Goal: Check status: Check status

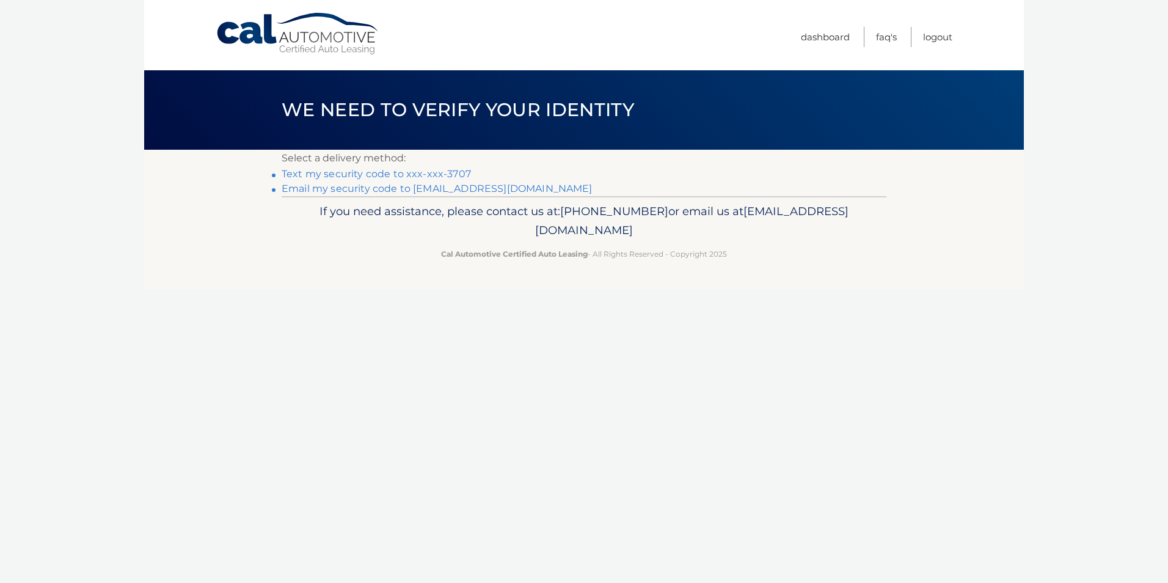
click at [436, 175] on link "Text my security code to xxx-xxx-3707" at bounding box center [376, 174] width 189 height 12
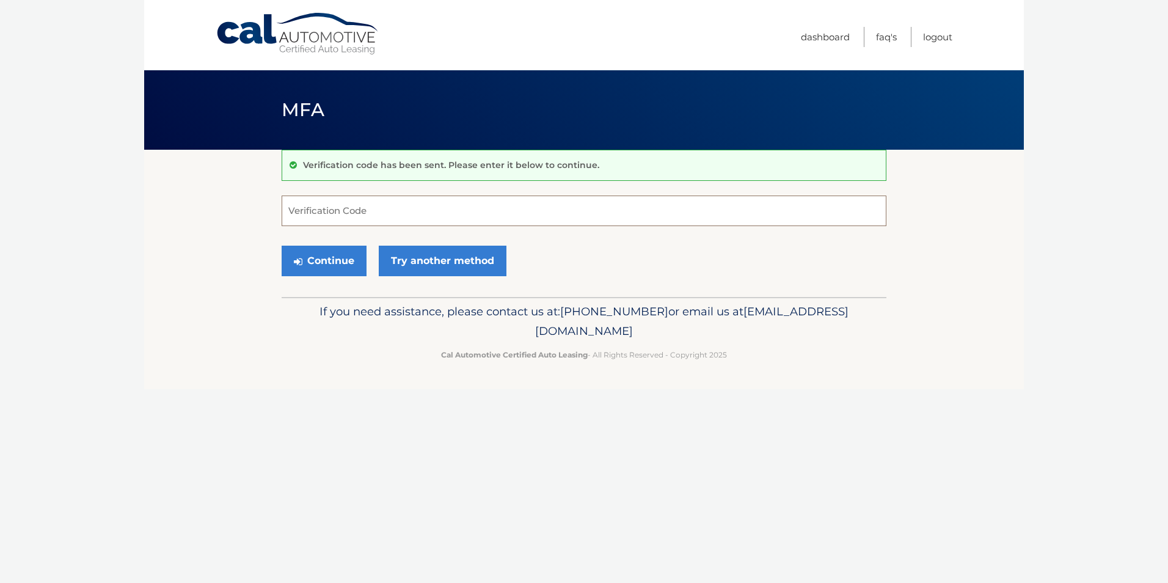
click at [398, 206] on input "Verification Code" at bounding box center [584, 210] width 605 height 31
type input "424007"
click at [307, 257] on button "Continue" at bounding box center [324, 261] width 85 height 31
click at [319, 257] on button "Continue" at bounding box center [324, 261] width 85 height 31
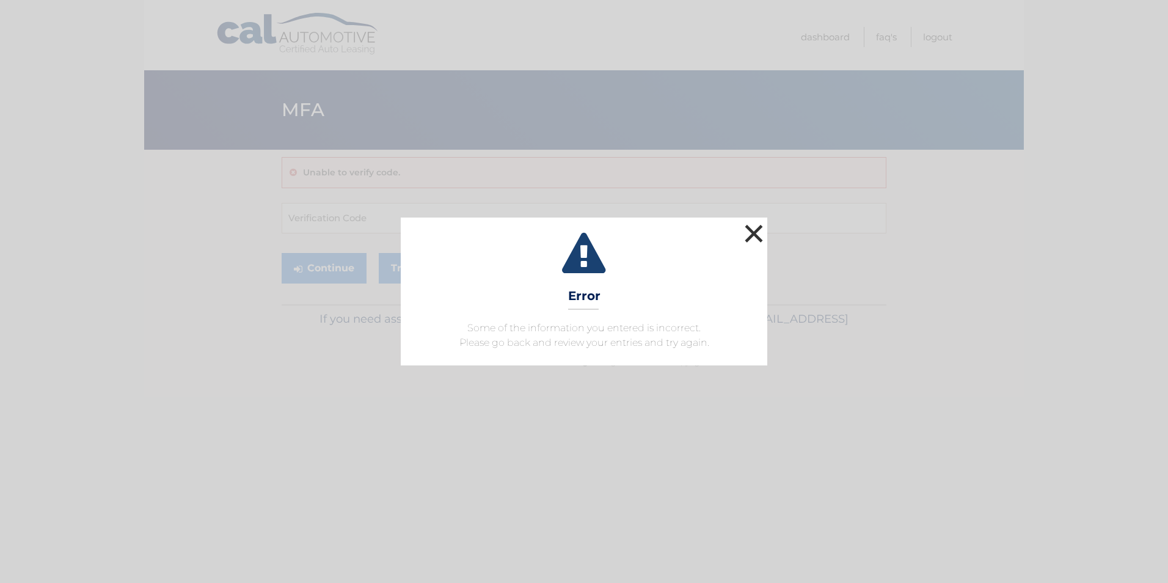
click at [754, 230] on button "×" at bounding box center [754, 233] width 24 height 24
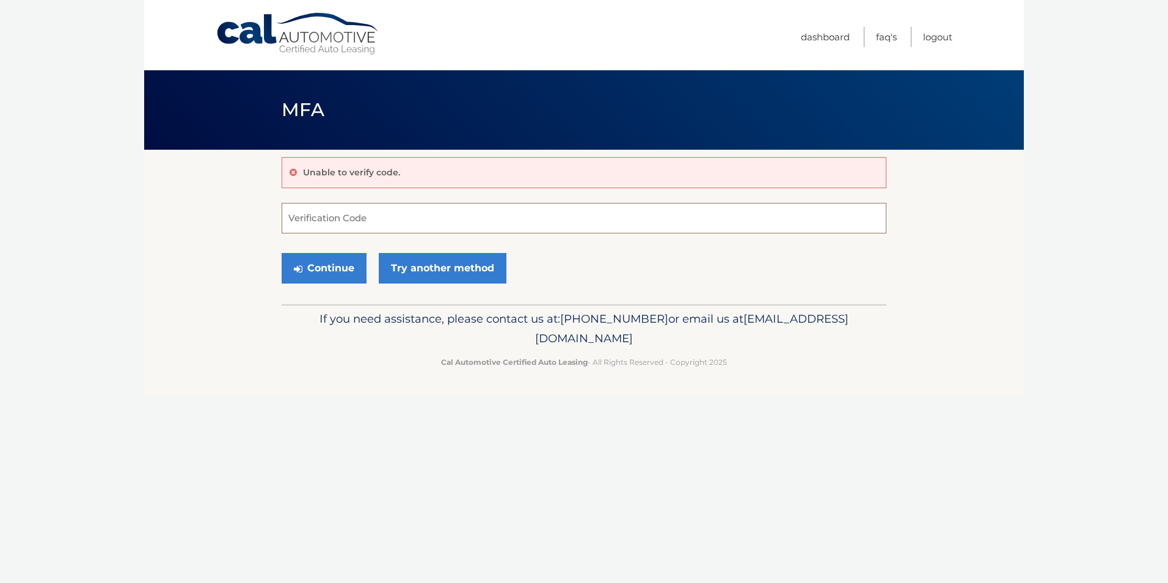
click at [377, 220] on input "Verification Code" at bounding box center [584, 218] width 605 height 31
type input "424007"
click at [330, 265] on button "Continue" at bounding box center [324, 268] width 85 height 31
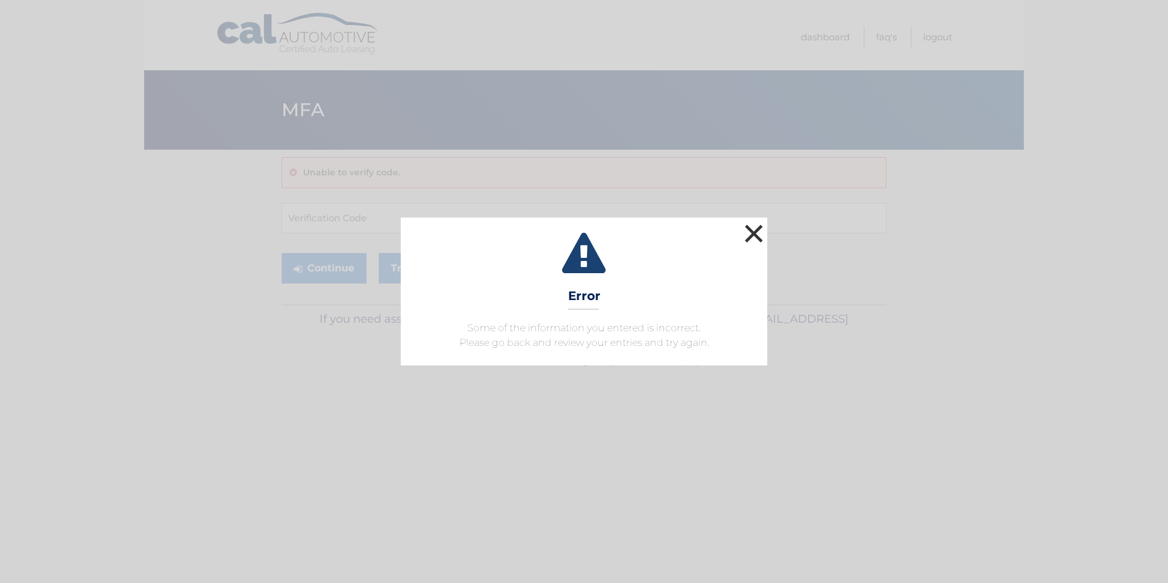
click at [754, 235] on button "×" at bounding box center [754, 233] width 24 height 24
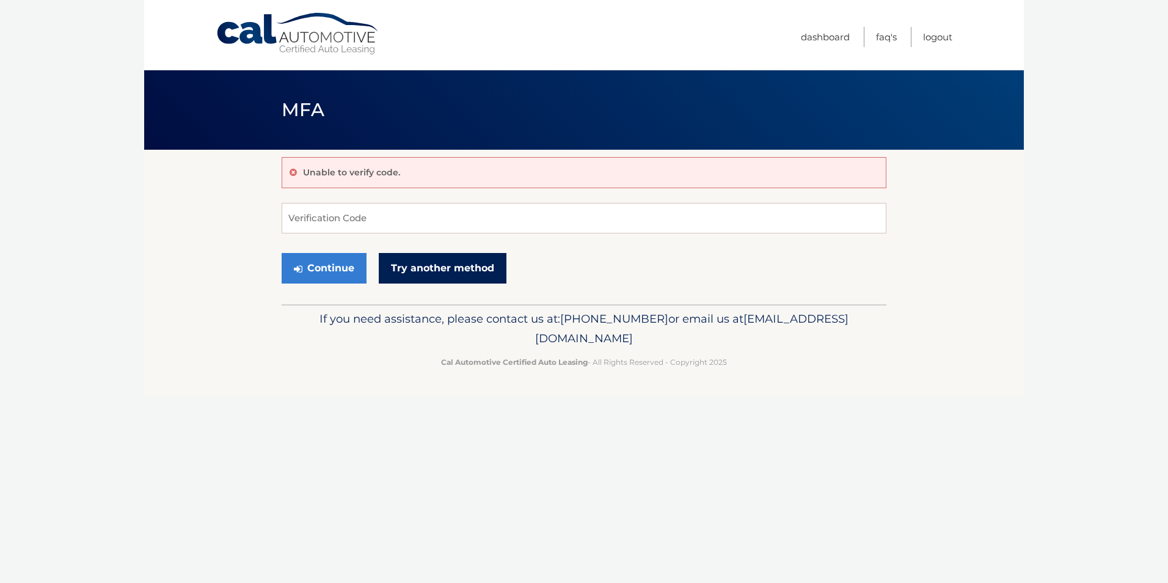
click at [458, 270] on link "Try another method" at bounding box center [443, 268] width 128 height 31
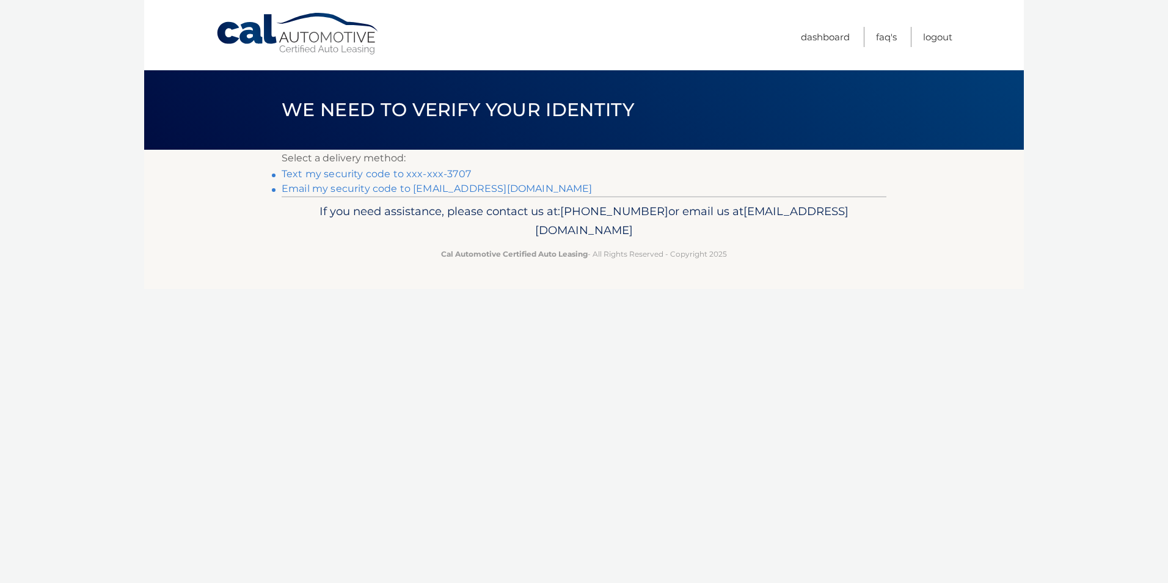
click at [431, 176] on link "Text my security code to xxx-xxx-3707" at bounding box center [376, 174] width 189 height 12
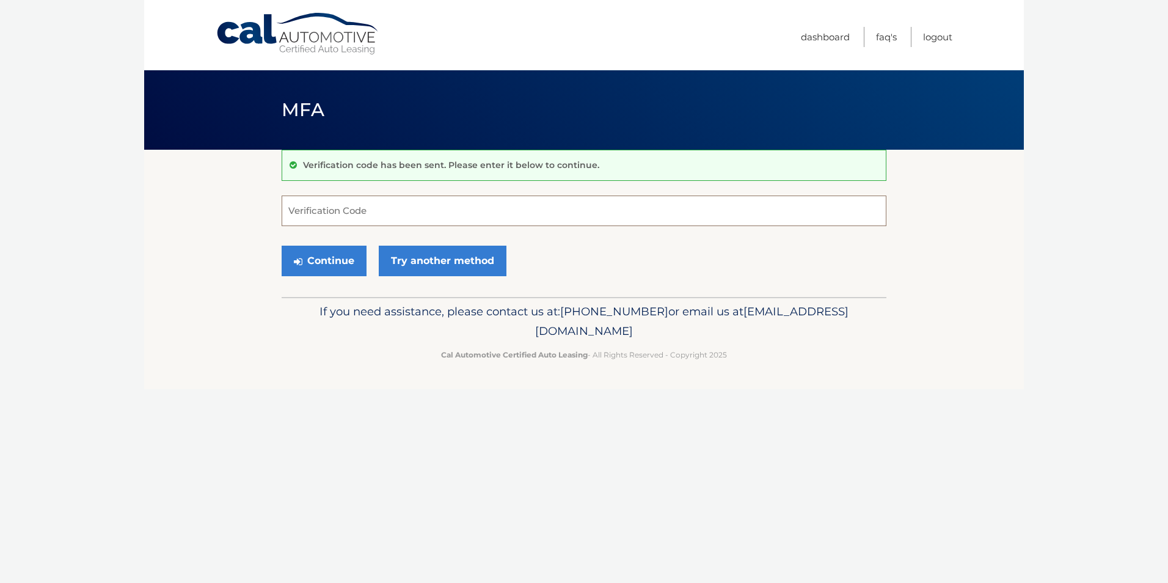
click at [374, 210] on input "Verification Code" at bounding box center [584, 210] width 605 height 31
type input "457736"
click at [335, 263] on button "Continue" at bounding box center [324, 261] width 85 height 31
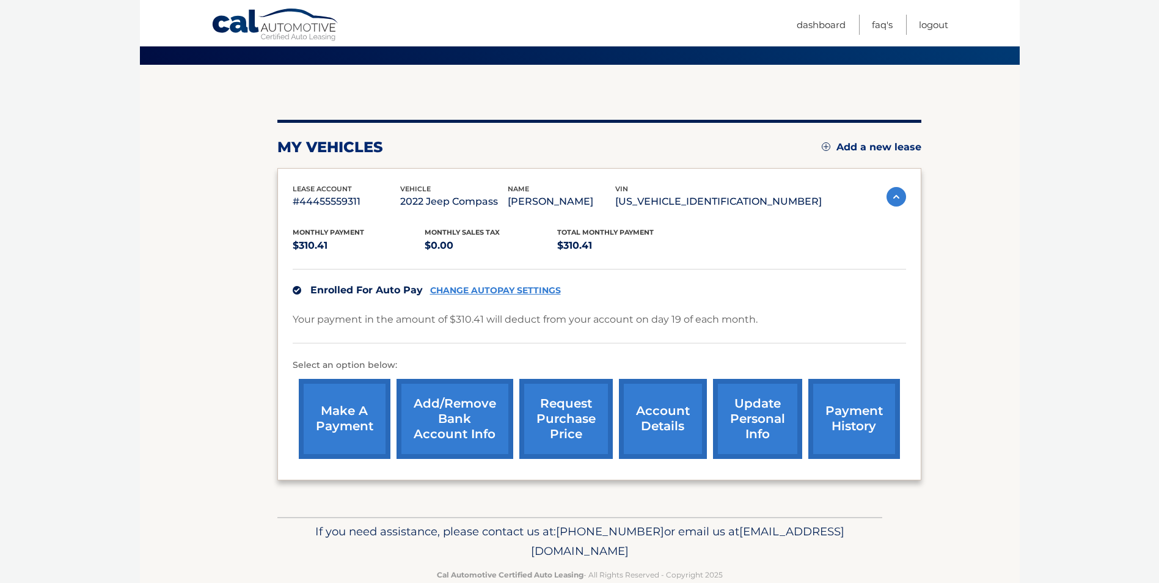
scroll to position [111, 0]
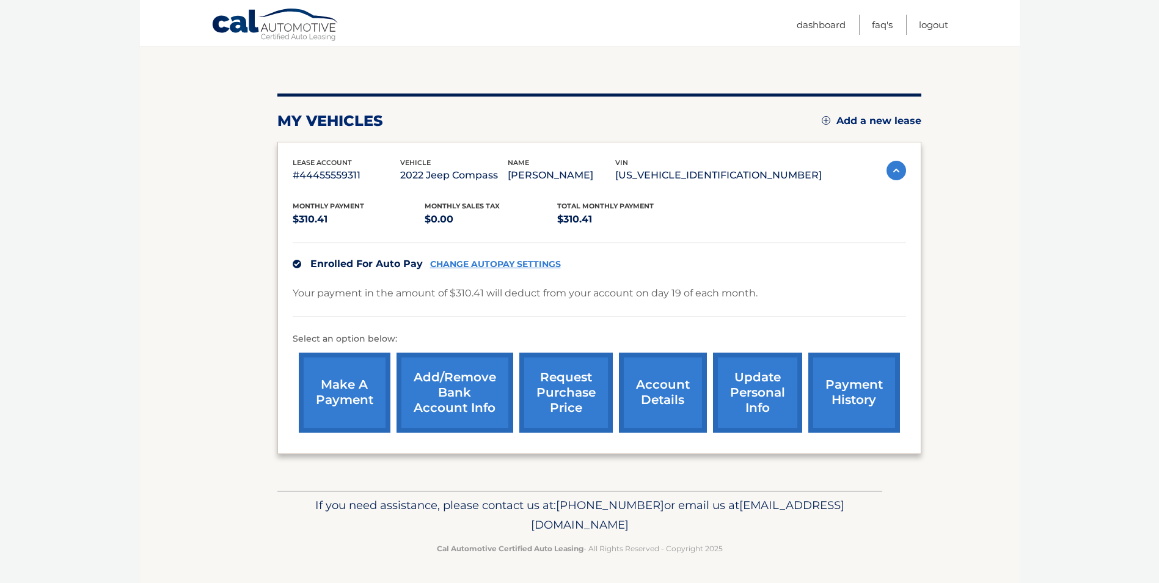
click at [851, 390] on link "payment history" at bounding box center [854, 392] width 92 height 80
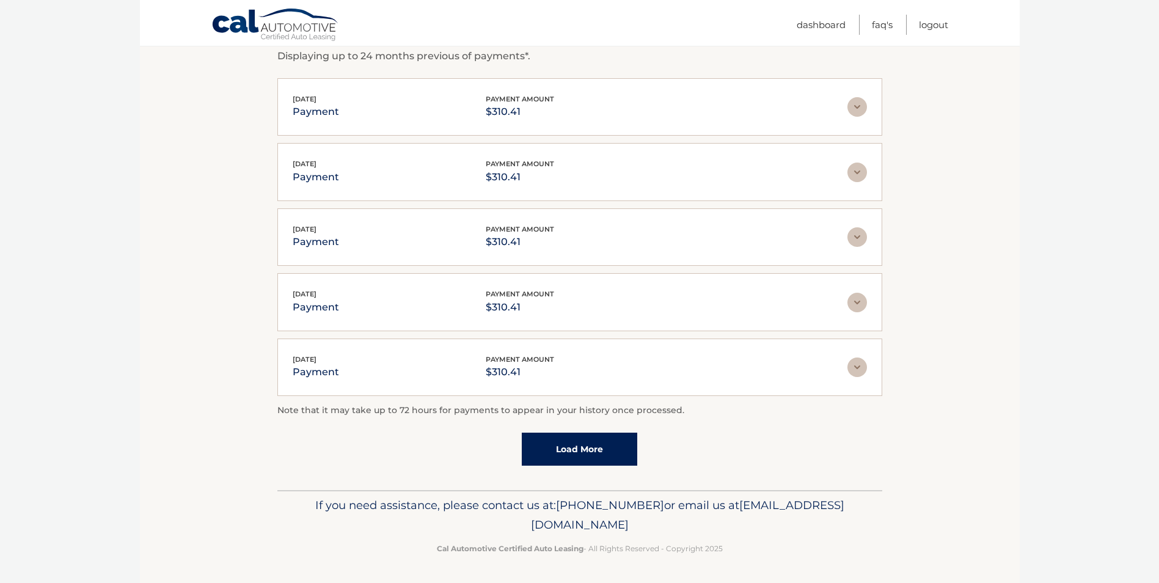
scroll to position [98, 0]
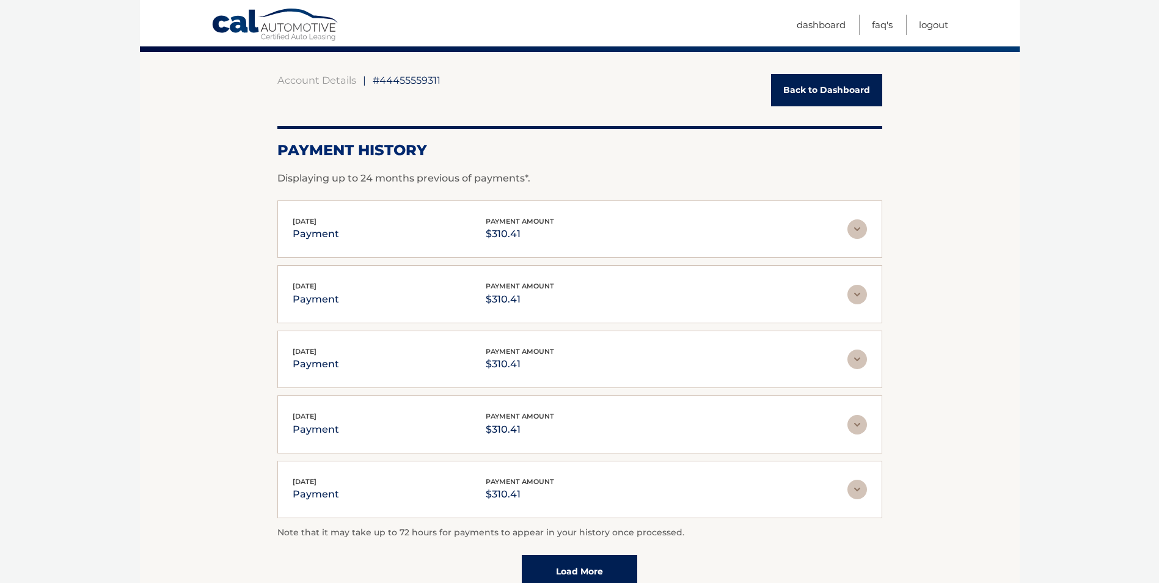
drag, startPoint x: 333, startPoint y: 221, endPoint x: 286, endPoint y: 221, distance: 46.4
click at [286, 221] on div "Sep 19, 2025 payment payment amount $310.41 Late Charges $0.00 Miscelleneous Ch…" at bounding box center [579, 229] width 605 height 58
copy span "Sep 19, 2025"
